Goal: Task Accomplishment & Management: Use online tool/utility

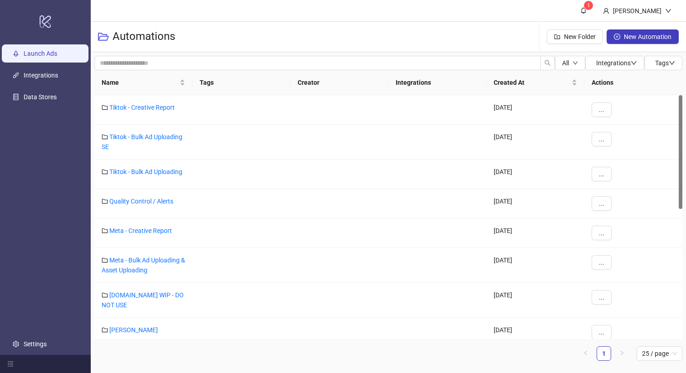
click at [43, 54] on link "Launch Ads" at bounding box center [41, 53] width 34 height 7
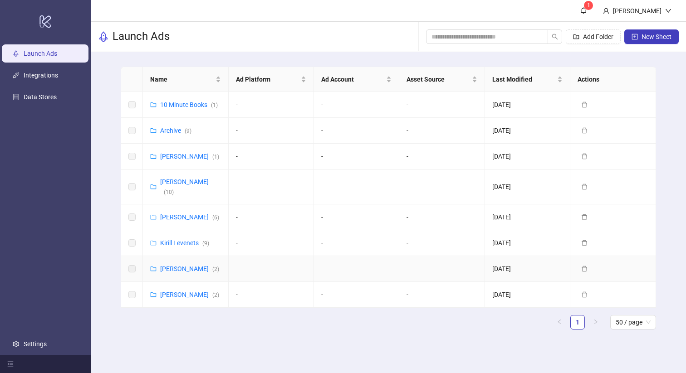
click at [179, 267] on link "[PERSON_NAME] ( 2 )" at bounding box center [189, 268] width 59 height 7
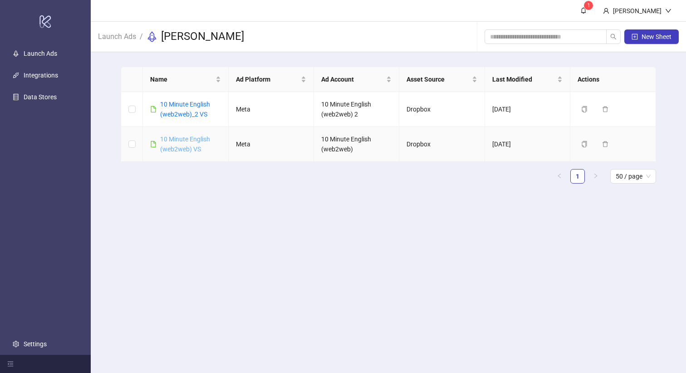
click at [184, 141] on link "10 Minute English (web2web) VS" at bounding box center [185, 144] width 50 height 17
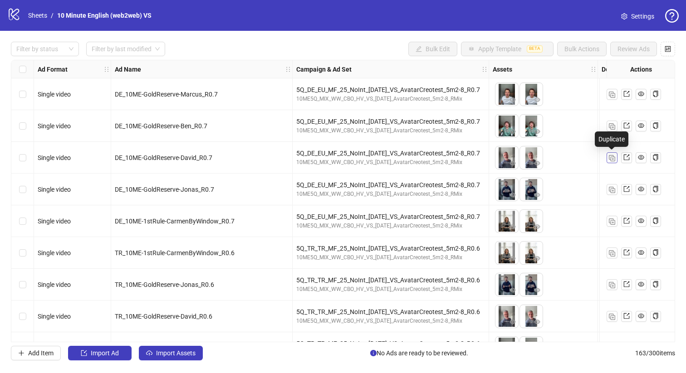
click at [608, 154] on button "button" at bounding box center [611, 157] width 11 height 11
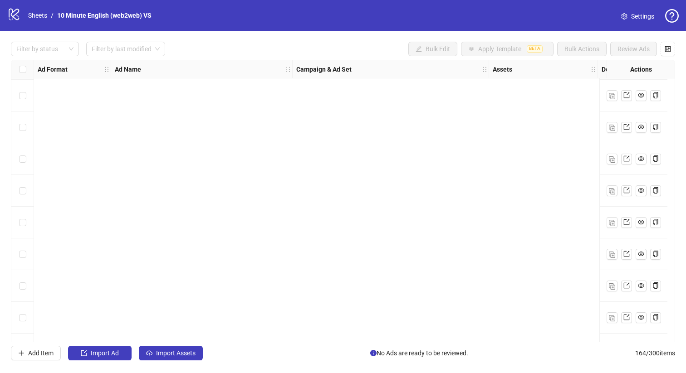
scroll to position [4945, 0]
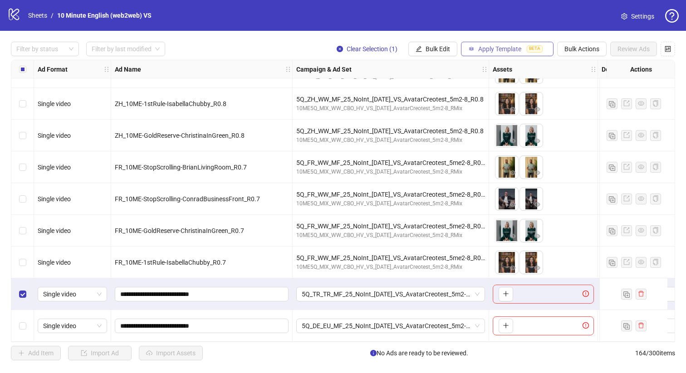
click at [503, 48] on span "Apply Template" at bounding box center [499, 48] width 43 height 7
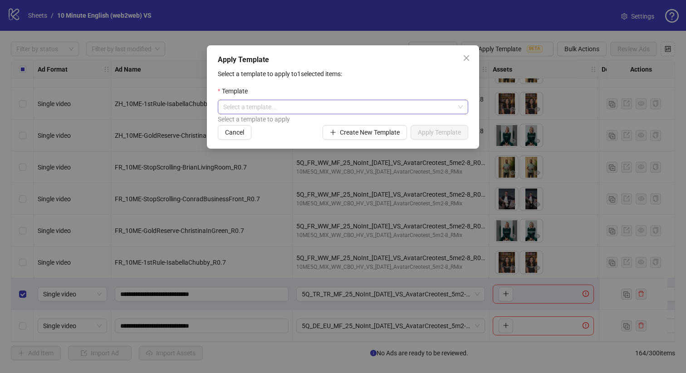
click at [451, 114] on input "search" at bounding box center [338, 107] width 231 height 14
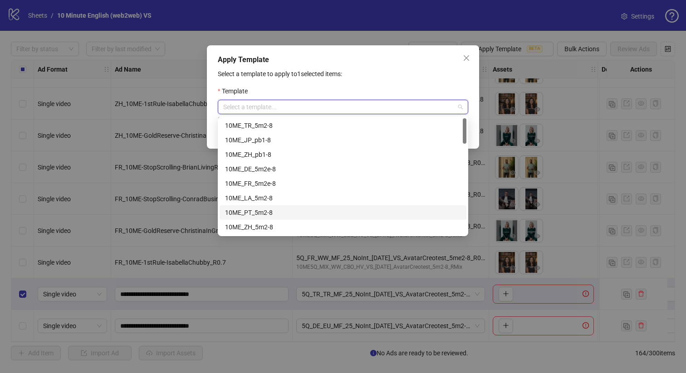
click at [323, 209] on div "10ME_PT_5m2-8" at bounding box center [343, 213] width 236 height 10
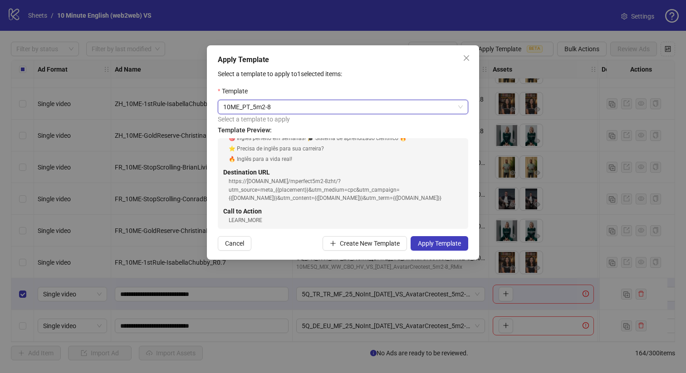
scroll to position [83, 0]
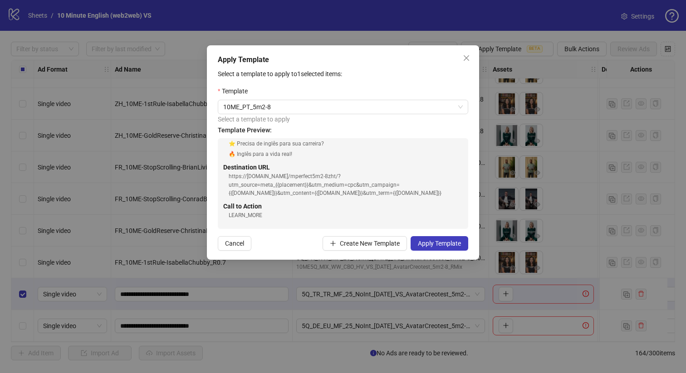
click at [350, 178] on div "https://[DOMAIN_NAME]/mperfect5m2-8zht/?utm_source=meta_{{placement}}&utm_mediu…" at bounding box center [346, 185] width 234 height 26
click at [384, 113] on span "10ME_PT_5m2-8" at bounding box center [342, 107] width 239 height 14
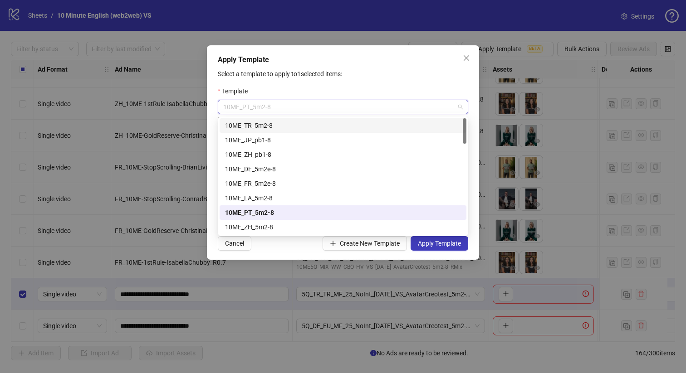
click at [367, 79] on div "Select a template to apply to 1 selected items: Template 10ME_PT_5m2-8 Select a…" at bounding box center [343, 160] width 250 height 182
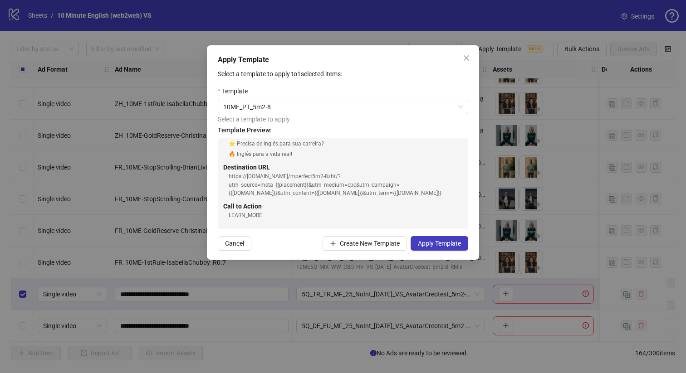
scroll to position [0, 0]
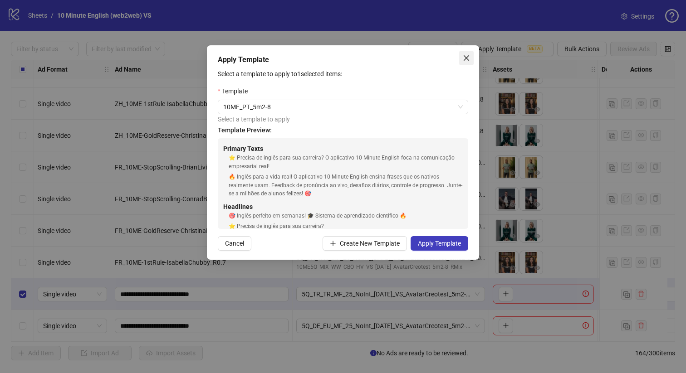
click at [468, 57] on icon "close" at bounding box center [465, 57] width 7 height 7
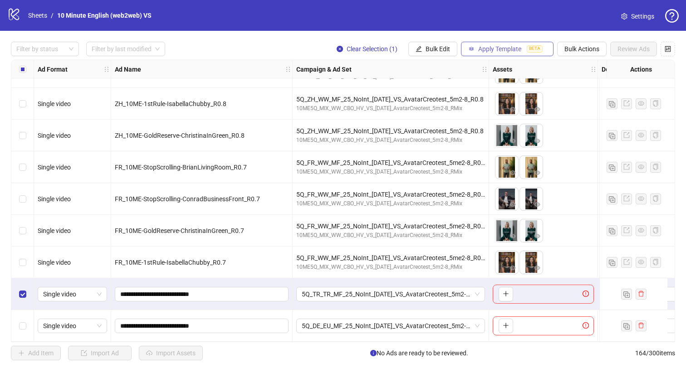
click at [501, 49] on span "Apply Template" at bounding box center [499, 48] width 43 height 7
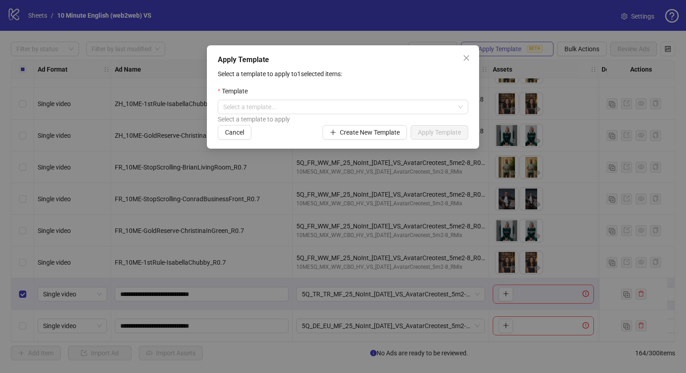
click at [501, 49] on div "Apply Template Select a template to apply to 1 selected items: Template Select …" at bounding box center [343, 186] width 686 height 373
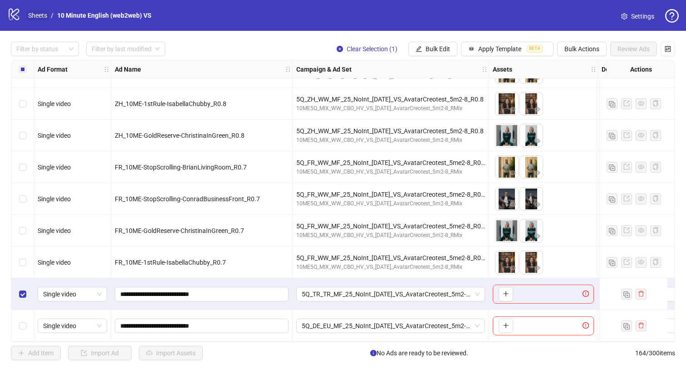
click at [35, 17] on link "Sheets" at bounding box center [37, 15] width 23 height 10
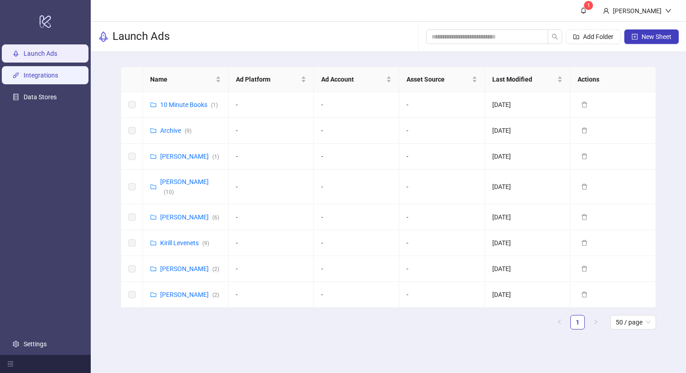
click at [48, 79] on link "Integrations" at bounding box center [41, 75] width 34 height 7
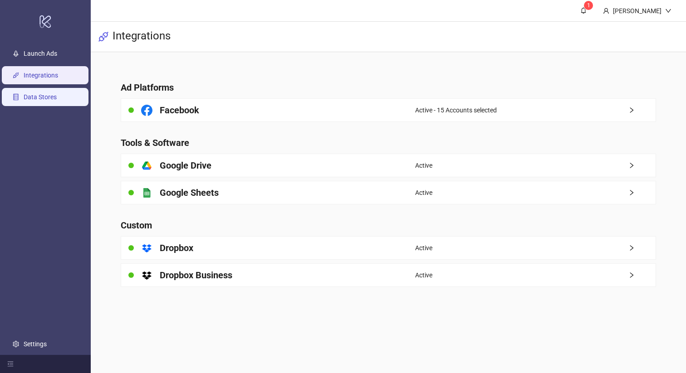
click at [46, 96] on link "Data Stores" at bounding box center [40, 96] width 33 height 7
